Goal: Browse casually: Explore the website without a specific task or goal

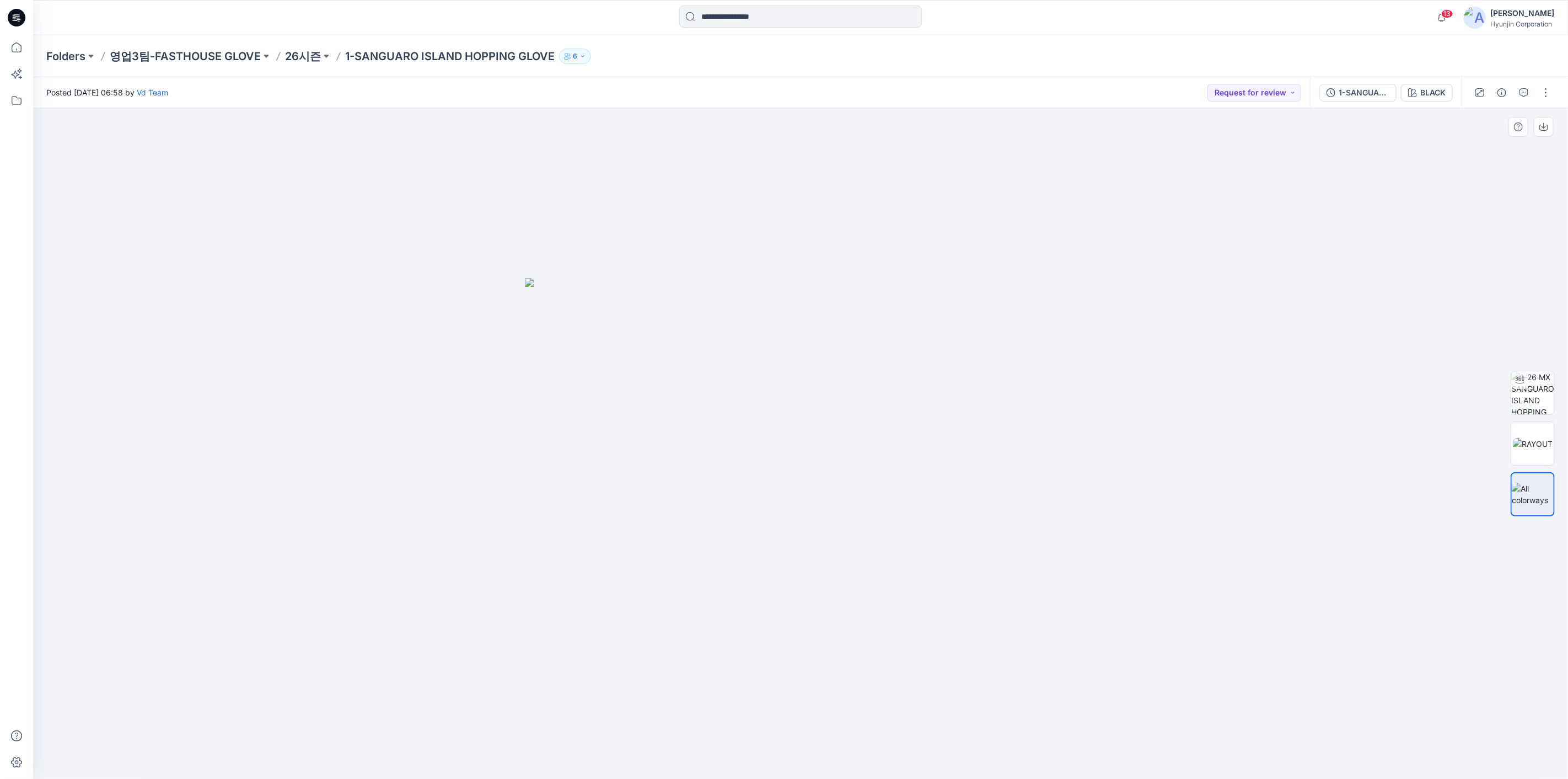
drag, startPoint x: 1023, startPoint y: 495, endPoint x: 826, endPoint y: 488, distance: 197.1
click at [826, 488] on img at bounding box center [800, 529] width 551 height 501
click at [1544, 409] on img at bounding box center [1533, 393] width 43 height 43
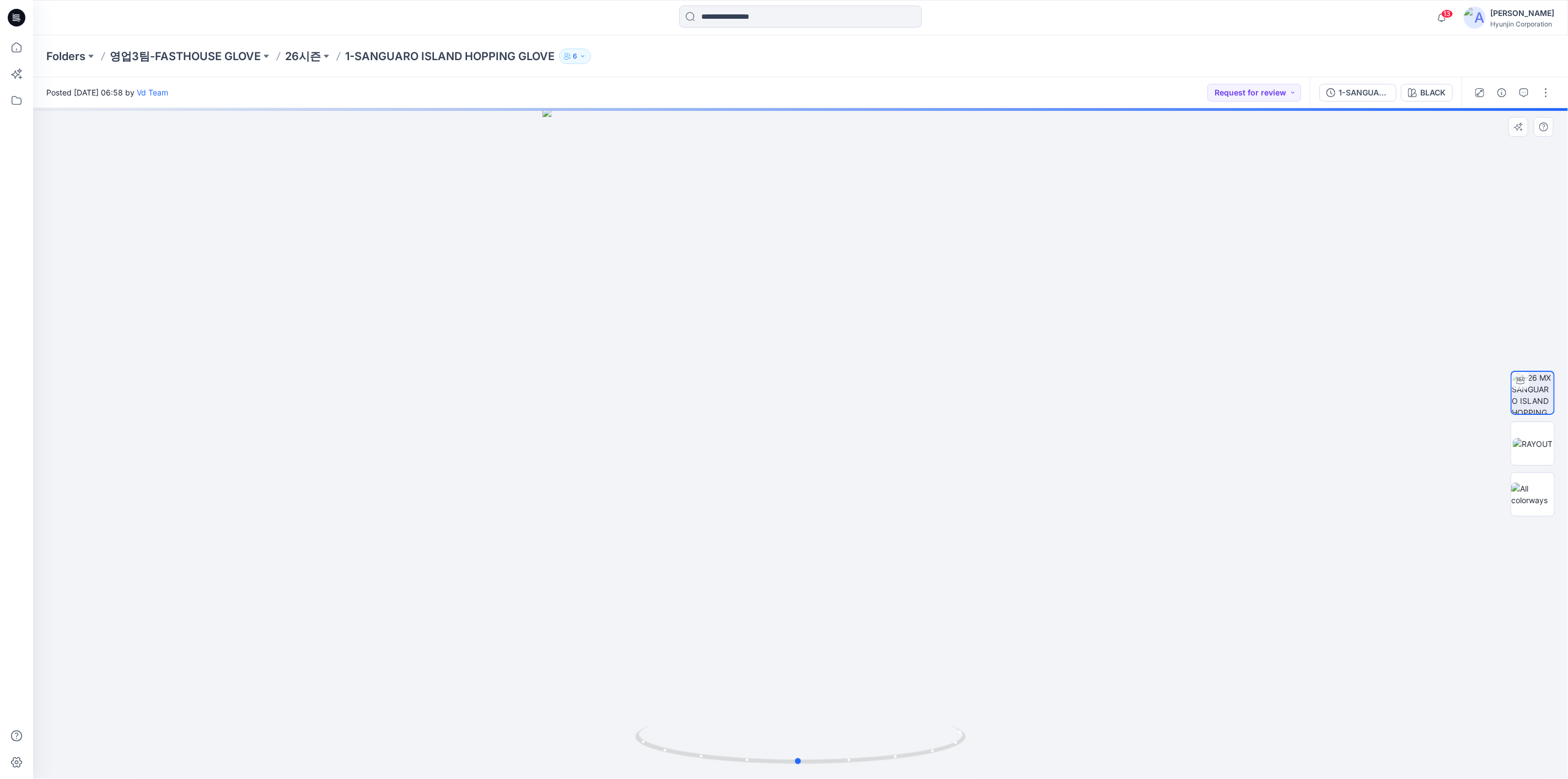
drag, startPoint x: 996, startPoint y: 499, endPoint x: 663, endPoint y: 517, distance: 333.5
click at [663, 517] on div at bounding box center [800, 443] width 1535 height 671
drag, startPoint x: 841, startPoint y: 664, endPoint x: 458, endPoint y: 448, distance: 439.7
click at [853, 664] on img at bounding box center [800, 390] width 719 height 779
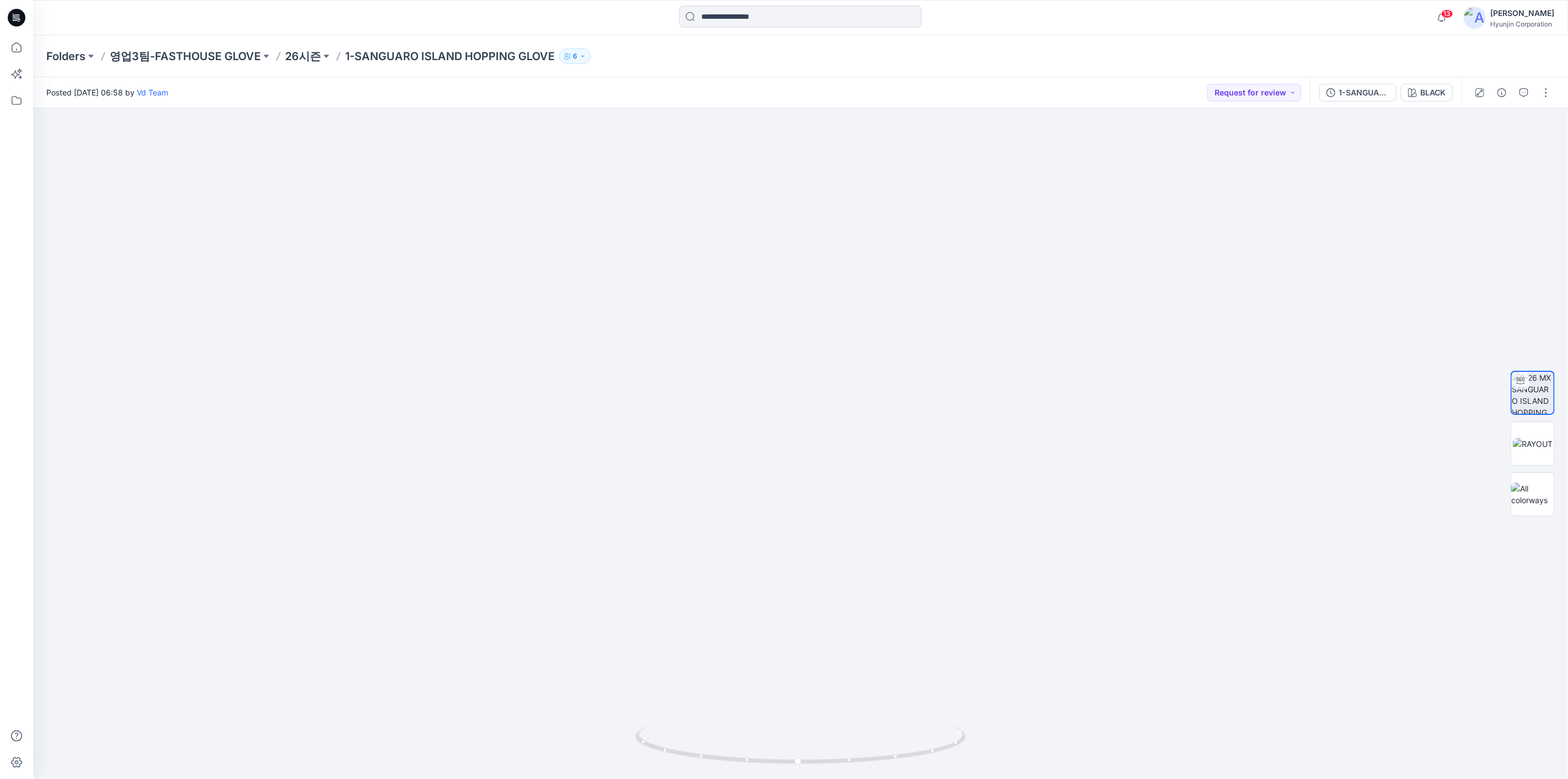
click at [6, 15] on div at bounding box center [16, 18] width 35 height 35
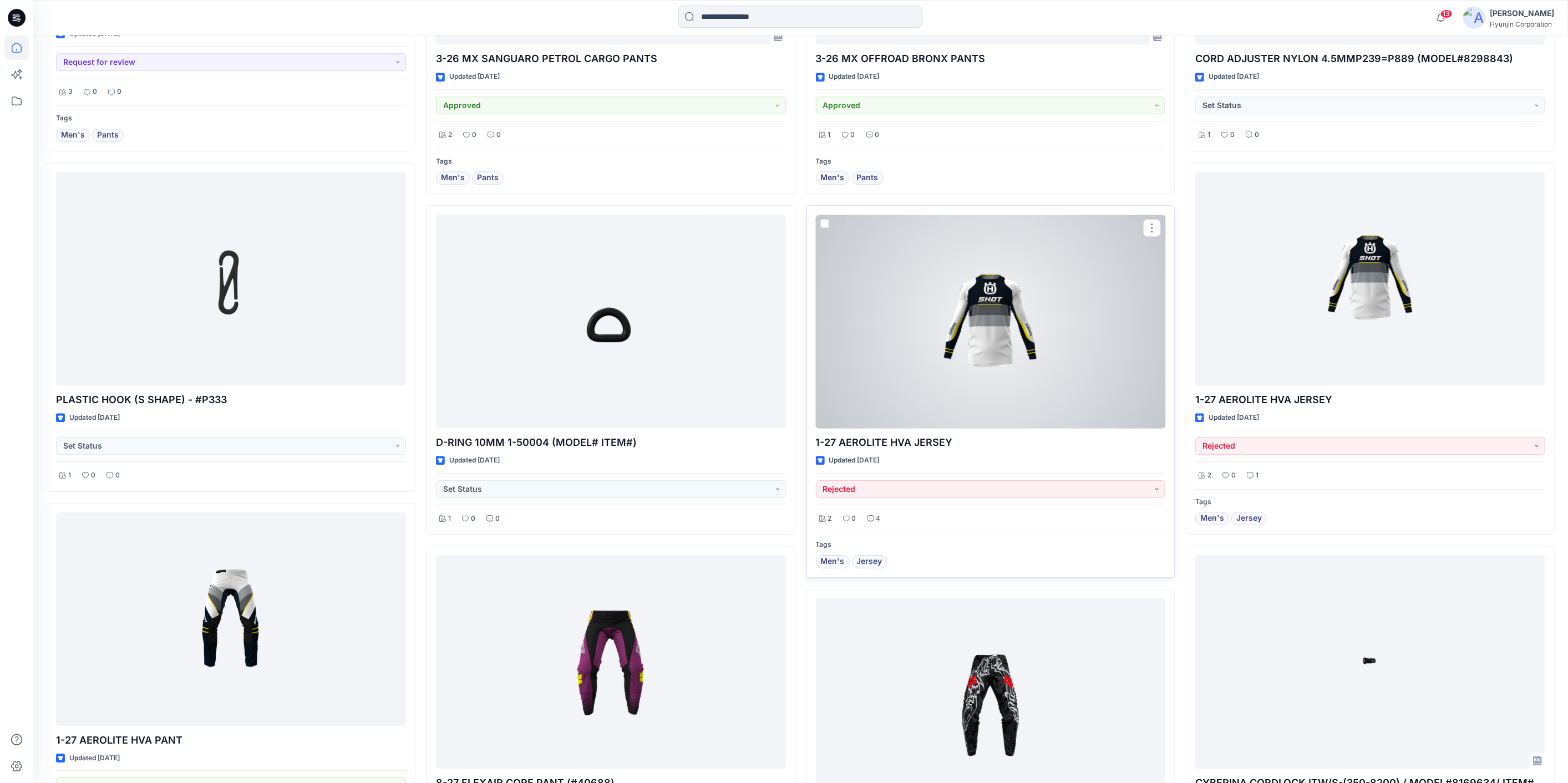
scroll to position [2909, 0]
